Goal: Information Seeking & Learning: Learn about a topic

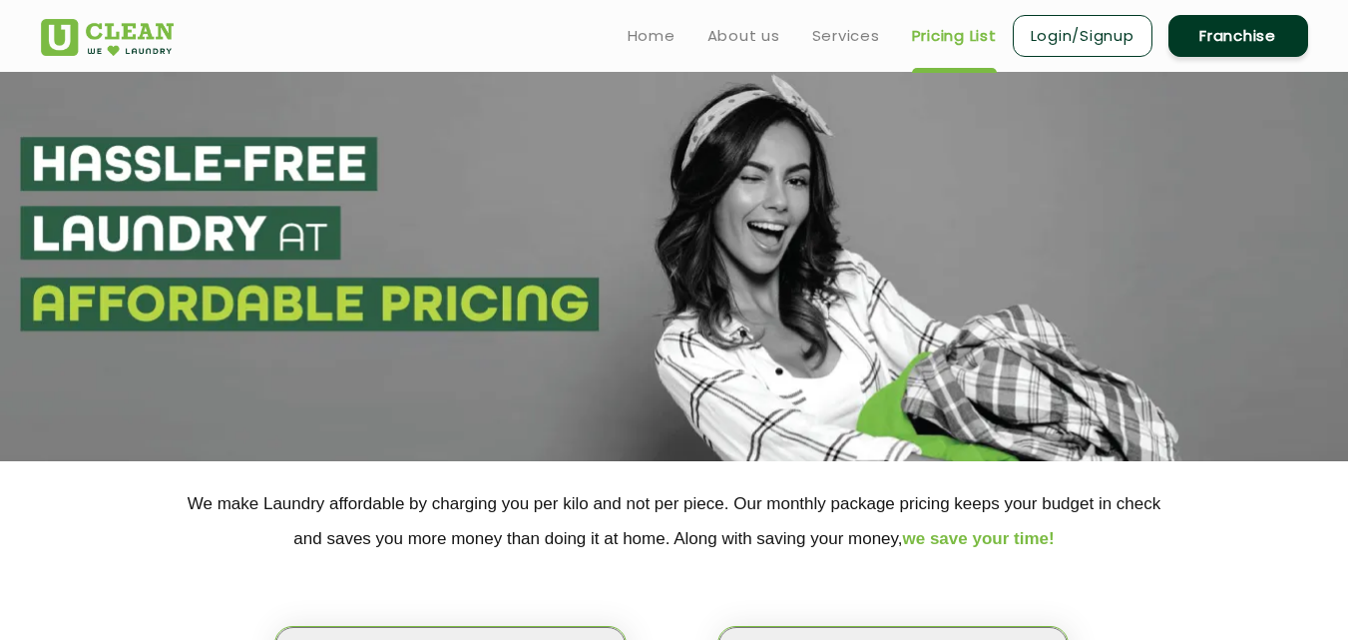
scroll to position [499, 0]
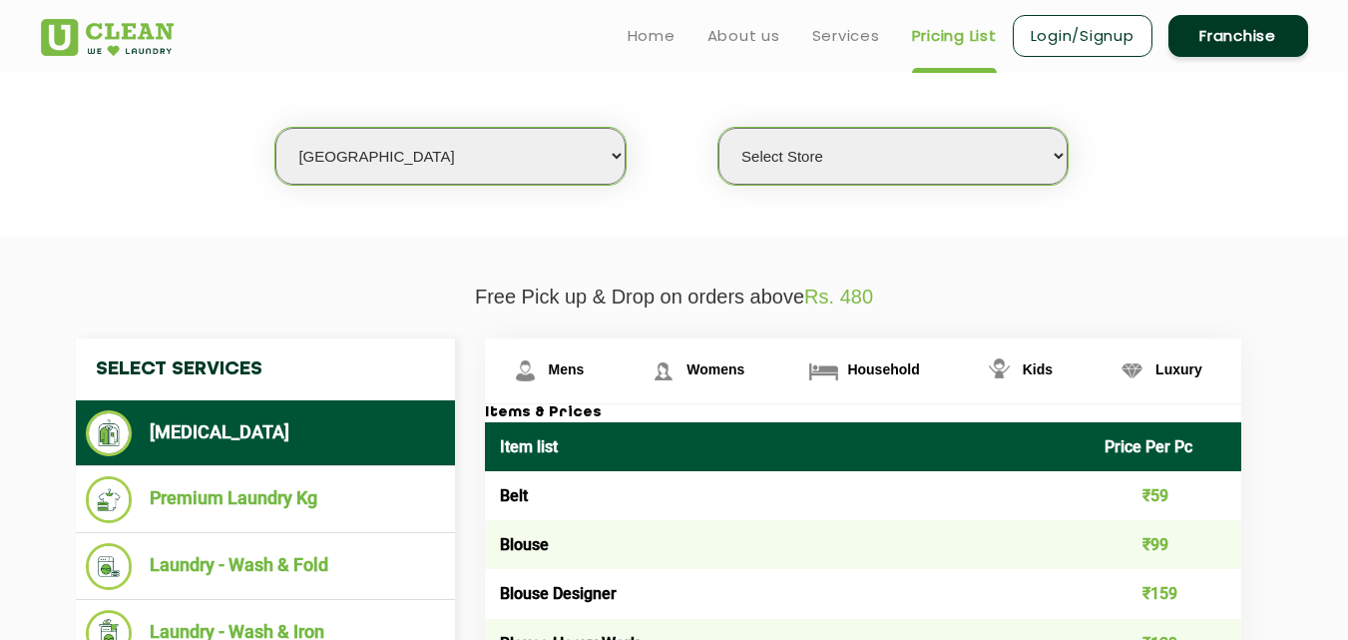
select select "46"
click at [410, 163] on select "Select city [GEOGRAPHIC_DATA] [GEOGRAPHIC_DATA] [GEOGRAPHIC_DATA] [GEOGRAPHIC_D…" at bounding box center [449, 156] width 349 height 57
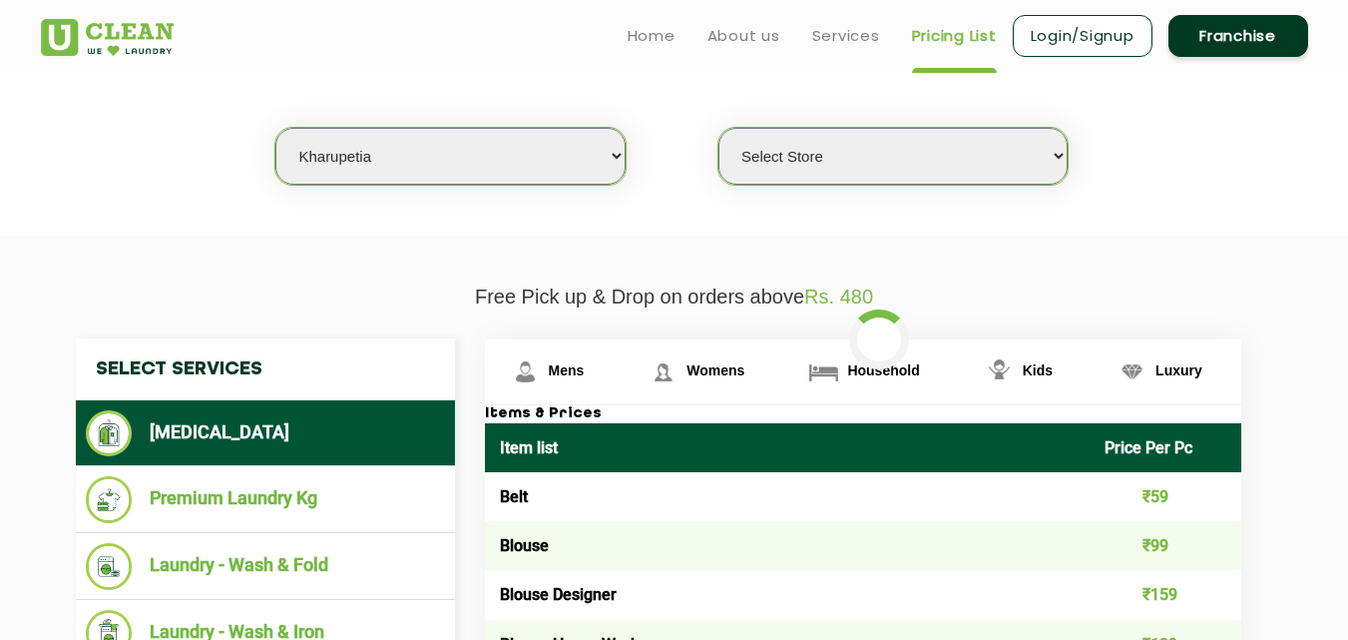
click at [410, 163] on select "Select city [GEOGRAPHIC_DATA] [GEOGRAPHIC_DATA] [GEOGRAPHIC_DATA] [GEOGRAPHIC_D…" at bounding box center [449, 156] width 349 height 57
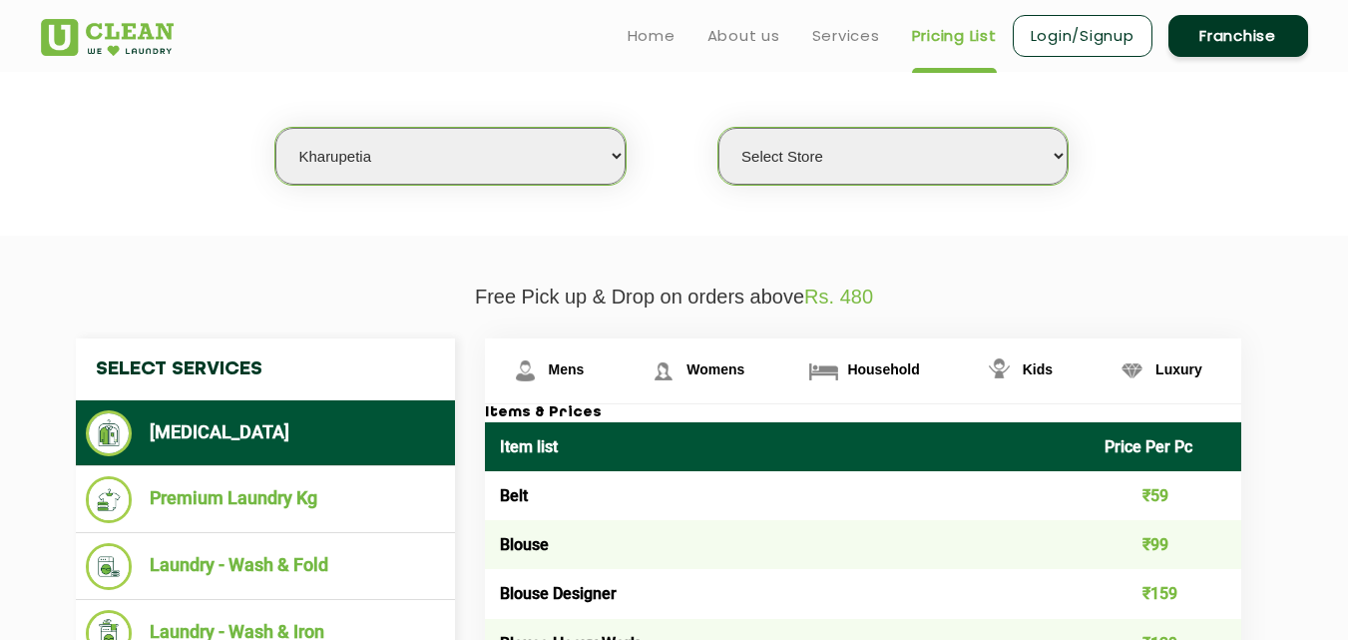
select select "0"
select select "70"
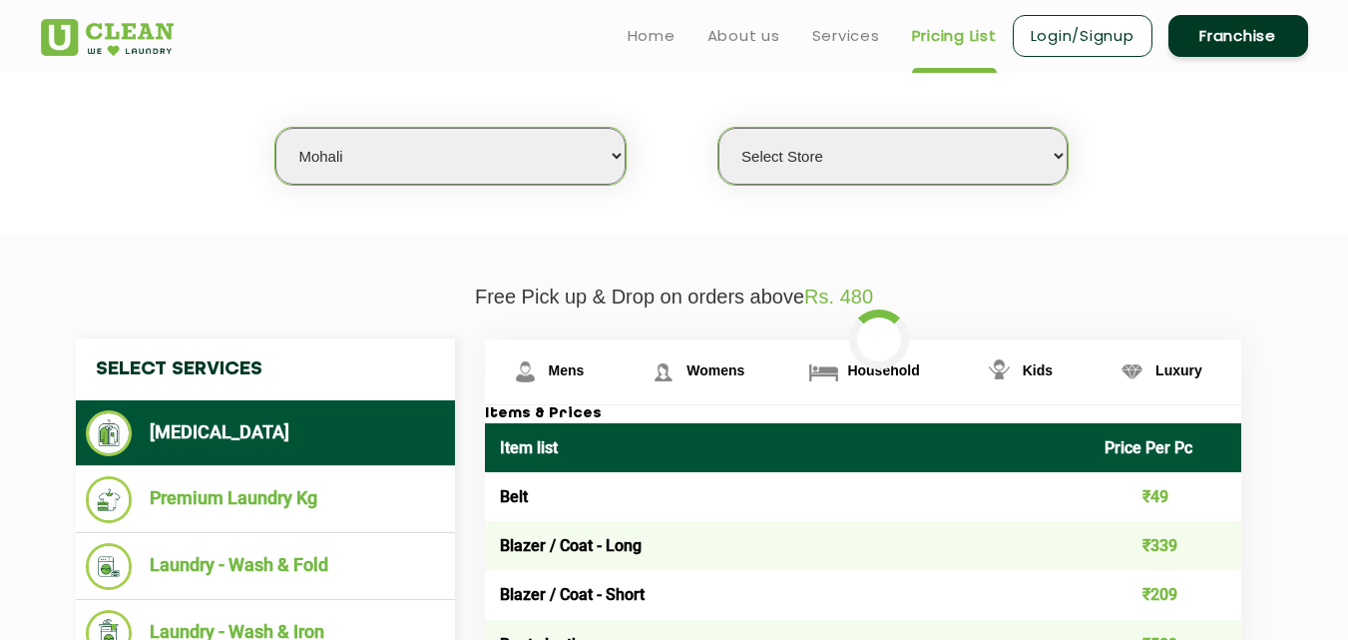
click at [135, 158] on div "Select city [GEOGRAPHIC_DATA] [GEOGRAPHIC_DATA] [GEOGRAPHIC_DATA] [GEOGRAPHIC_D…" at bounding box center [675, 121] width 1298 height 129
select select "0"
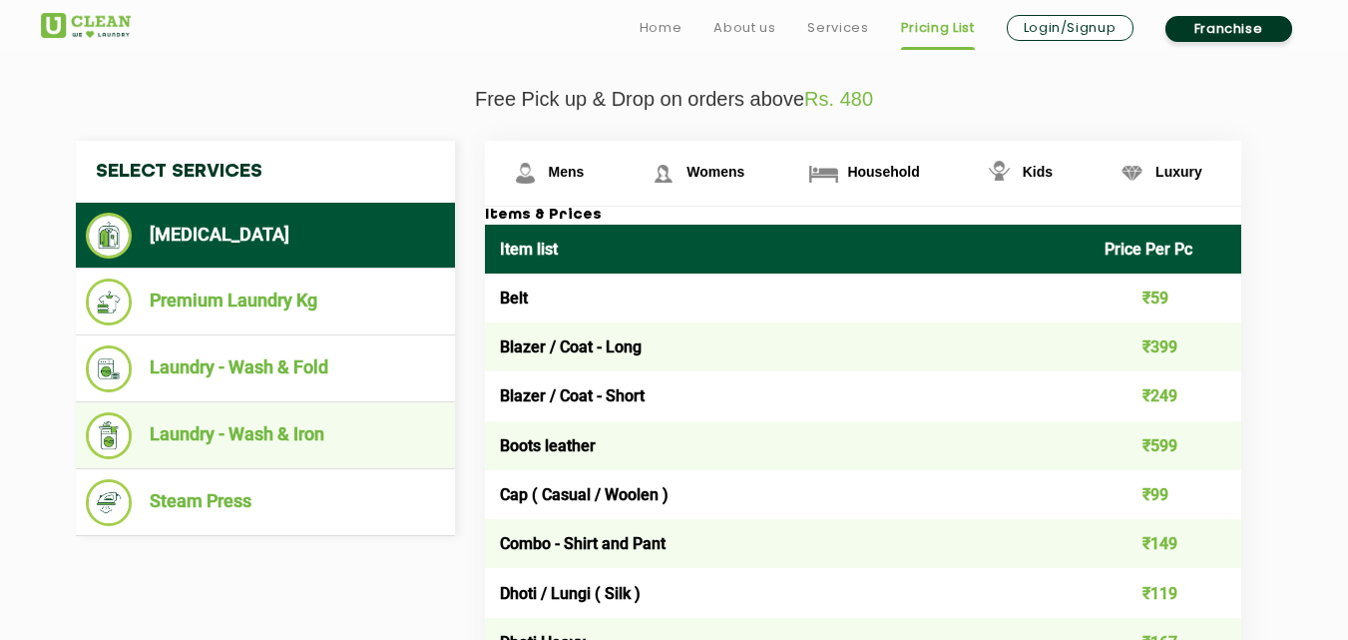
scroll to position [699, 0]
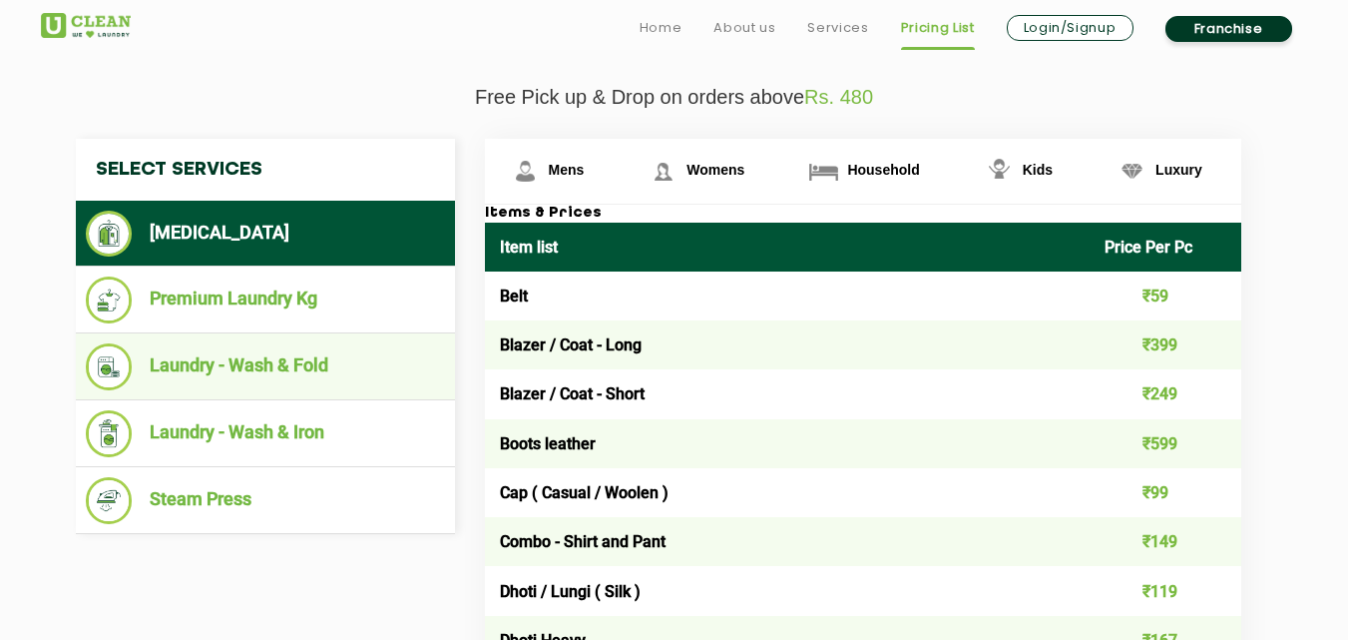
click at [254, 358] on li "Laundry - Wash & Fold" at bounding box center [265, 366] width 359 height 47
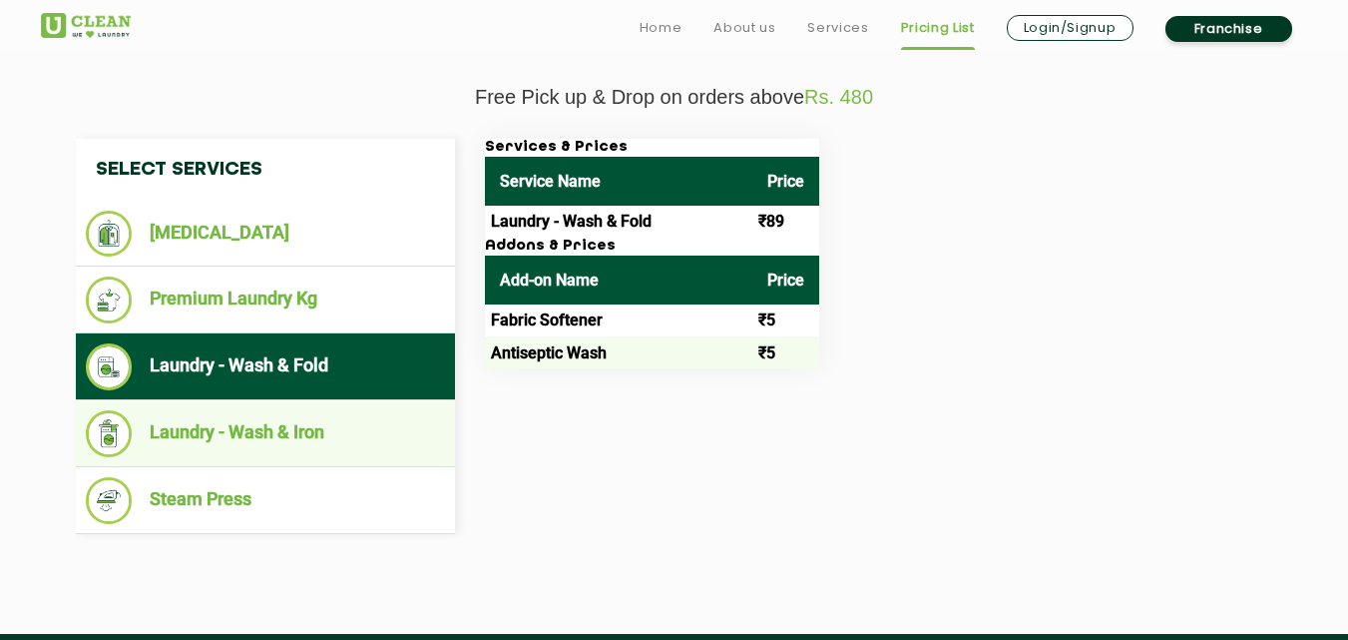
click at [280, 434] on li "Laundry - Wash & Iron" at bounding box center [265, 433] width 359 height 47
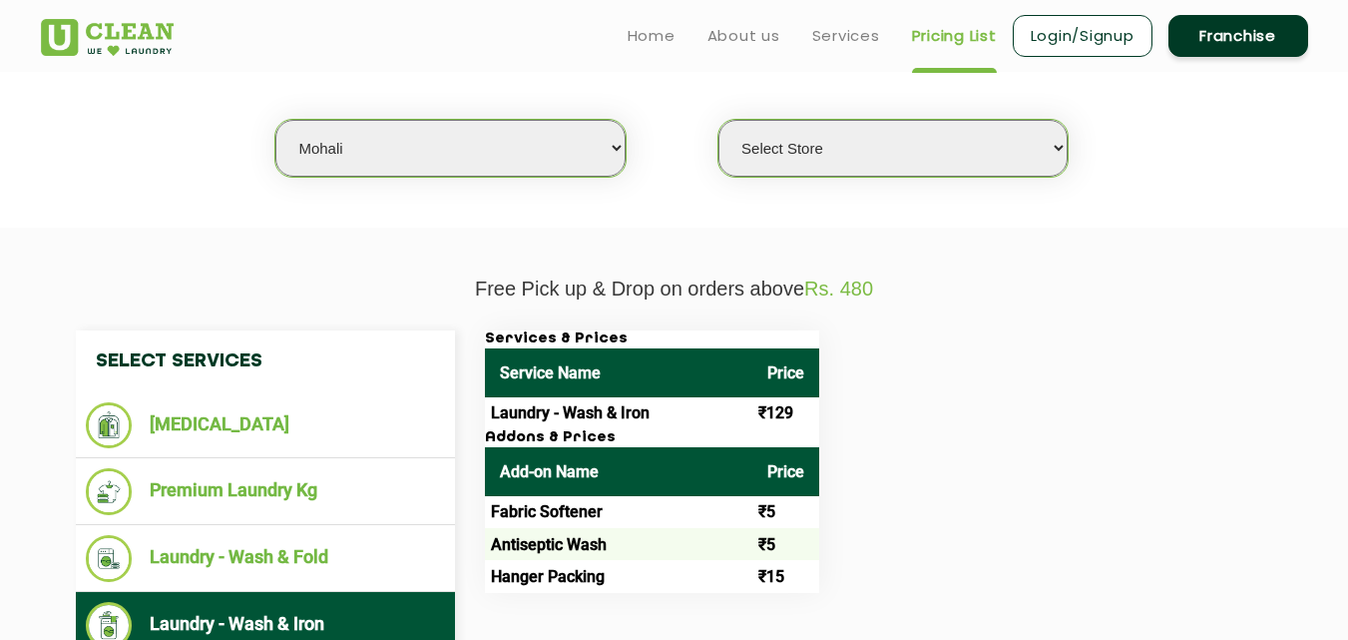
scroll to position [499, 0]
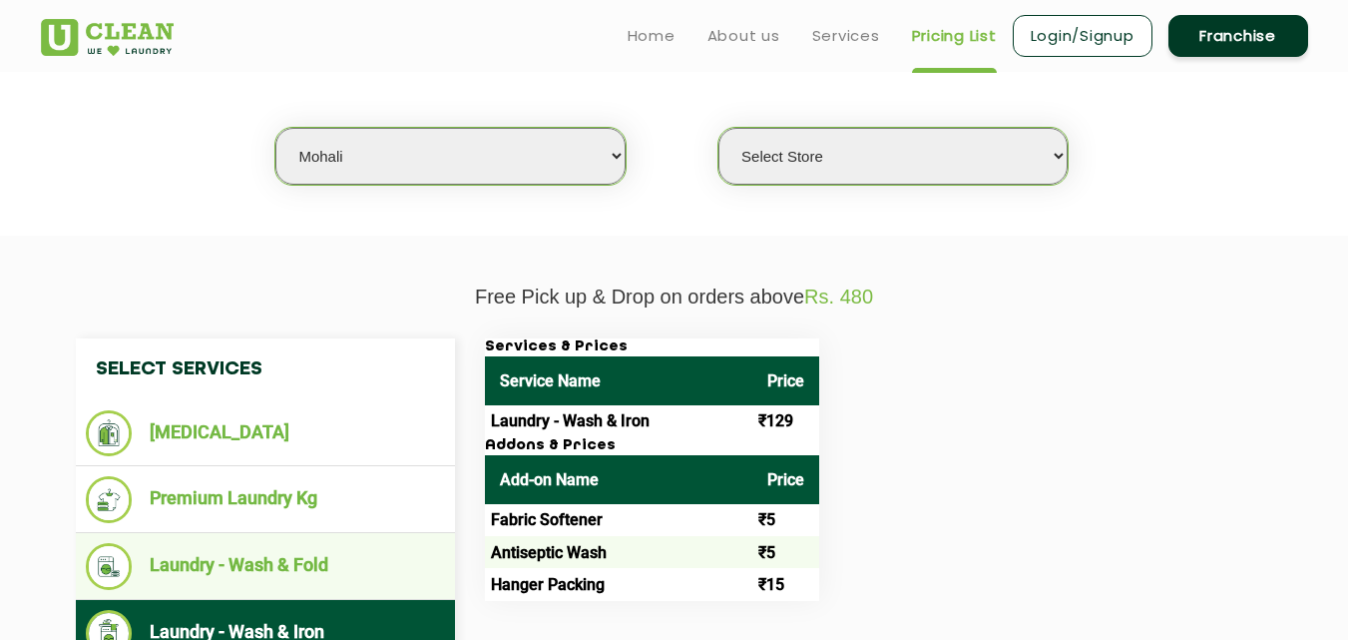
click at [263, 558] on li "Laundry - Wash & Fold" at bounding box center [265, 566] width 359 height 47
